Goal: Transaction & Acquisition: Purchase product/service

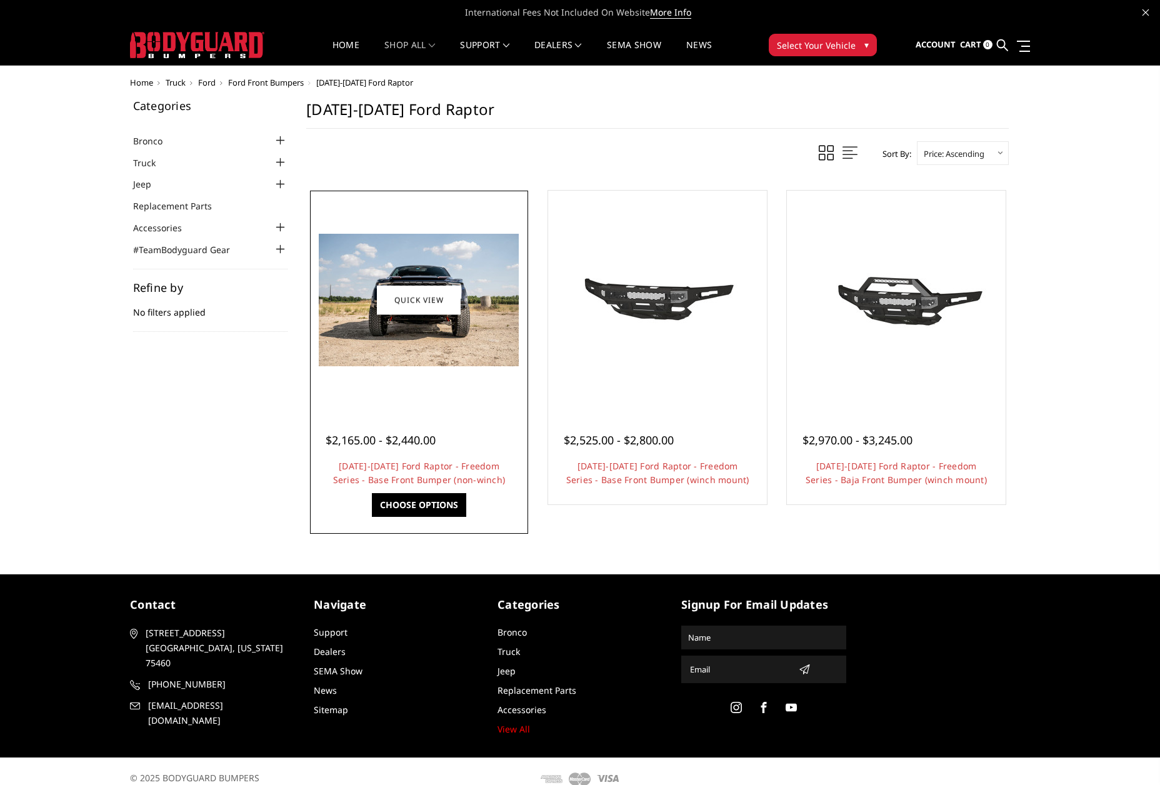
click at [481, 426] on div at bounding box center [419, 425] width 187 height 13
click at [466, 362] on img at bounding box center [419, 300] width 200 height 132
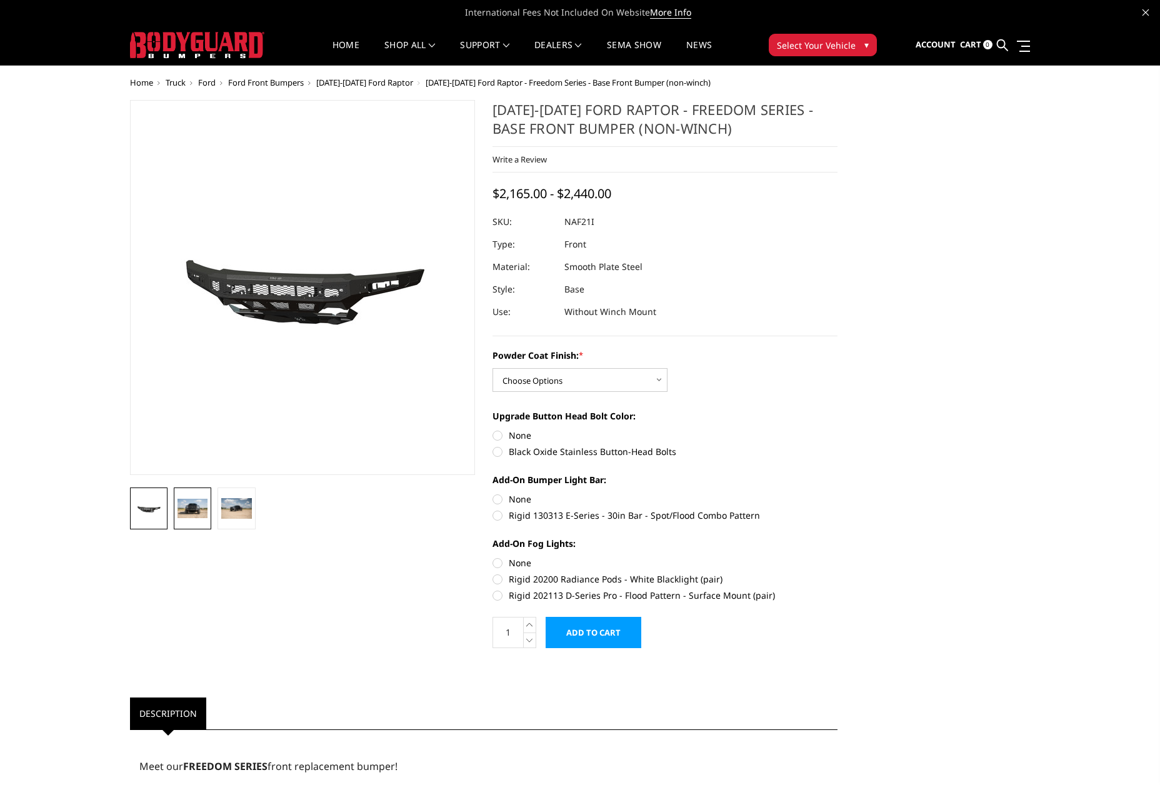
click at [194, 512] on img at bounding box center [192, 509] width 30 height 20
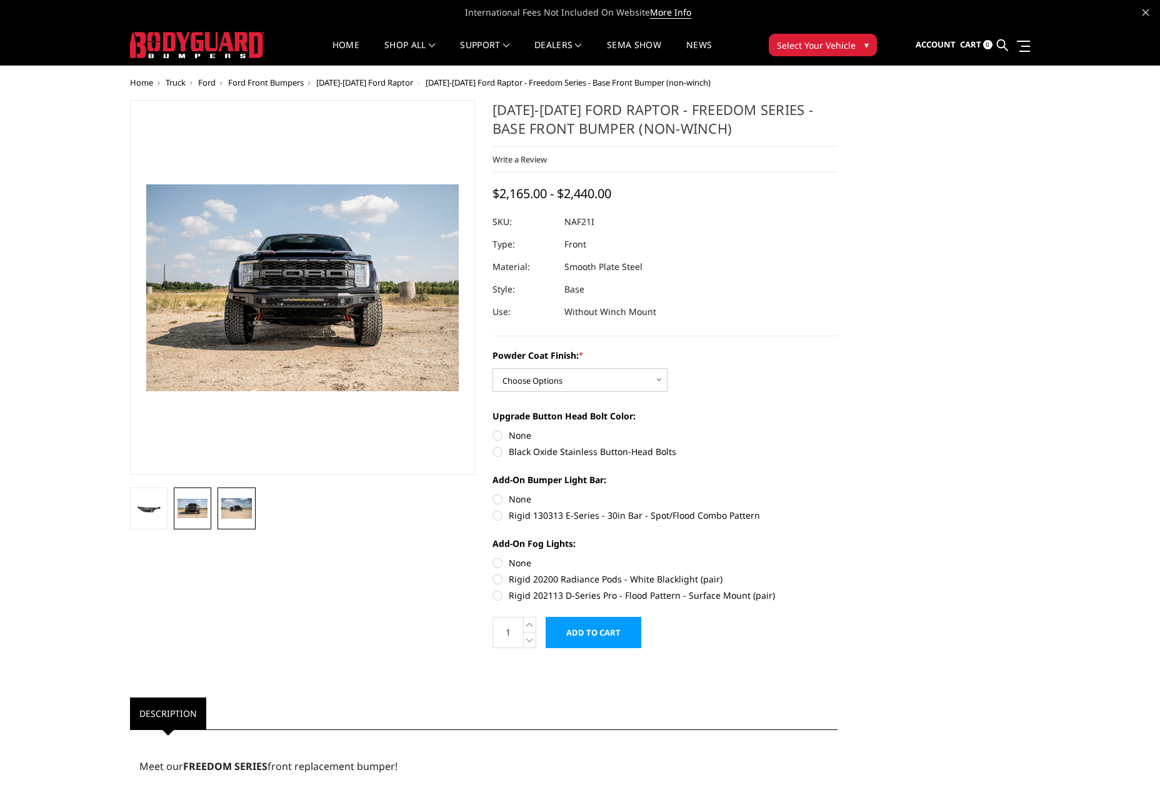
click at [236, 509] on img at bounding box center [236, 508] width 30 height 20
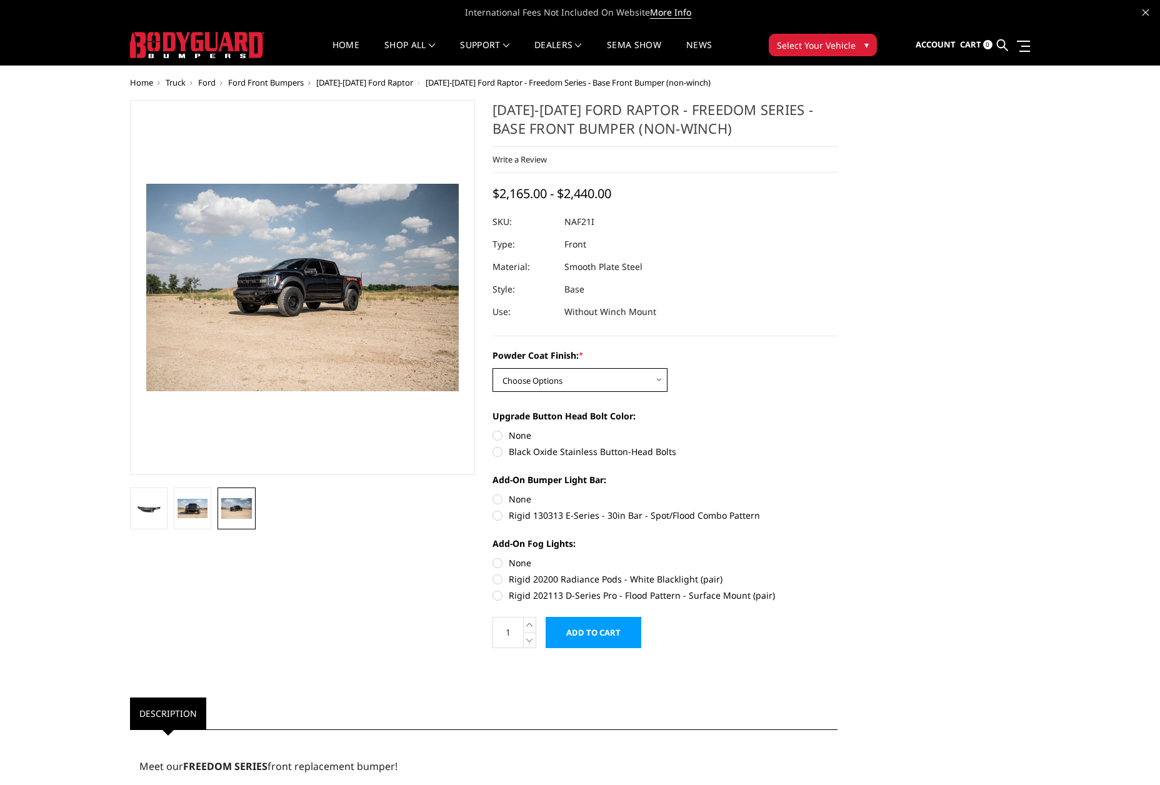
click at [529, 372] on select "Choose Options Bare Metal Texture Black Powder Coat" at bounding box center [579, 380] width 175 height 24
click at [528, 371] on select "Choose Options Bare Metal Texture Black Powder Coat" at bounding box center [579, 380] width 175 height 24
